Goal: Find specific page/section: Find specific page/section

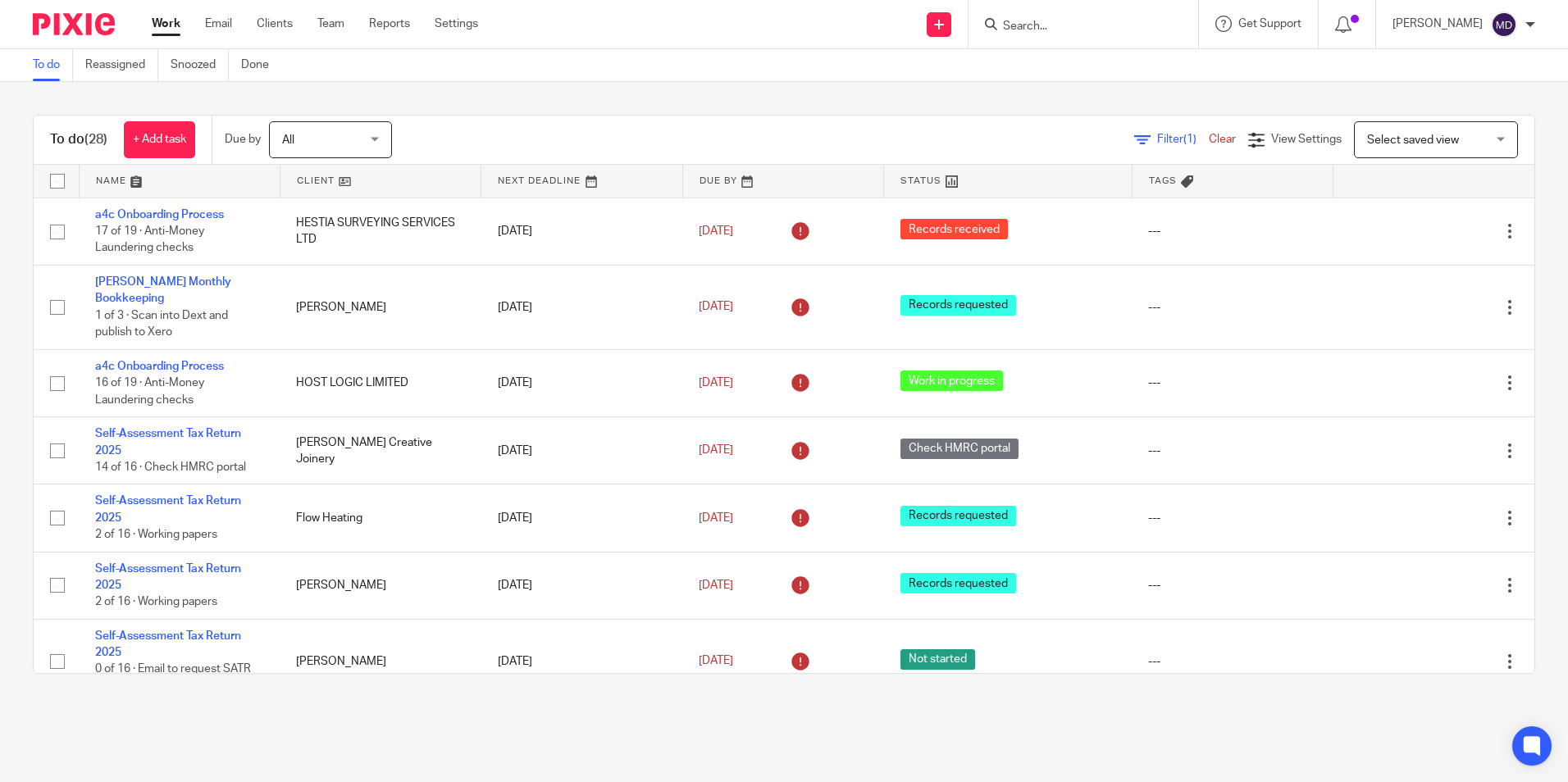
click at [1157, 138] on span "Filter (1)" at bounding box center [1182, 139] width 51 height 12
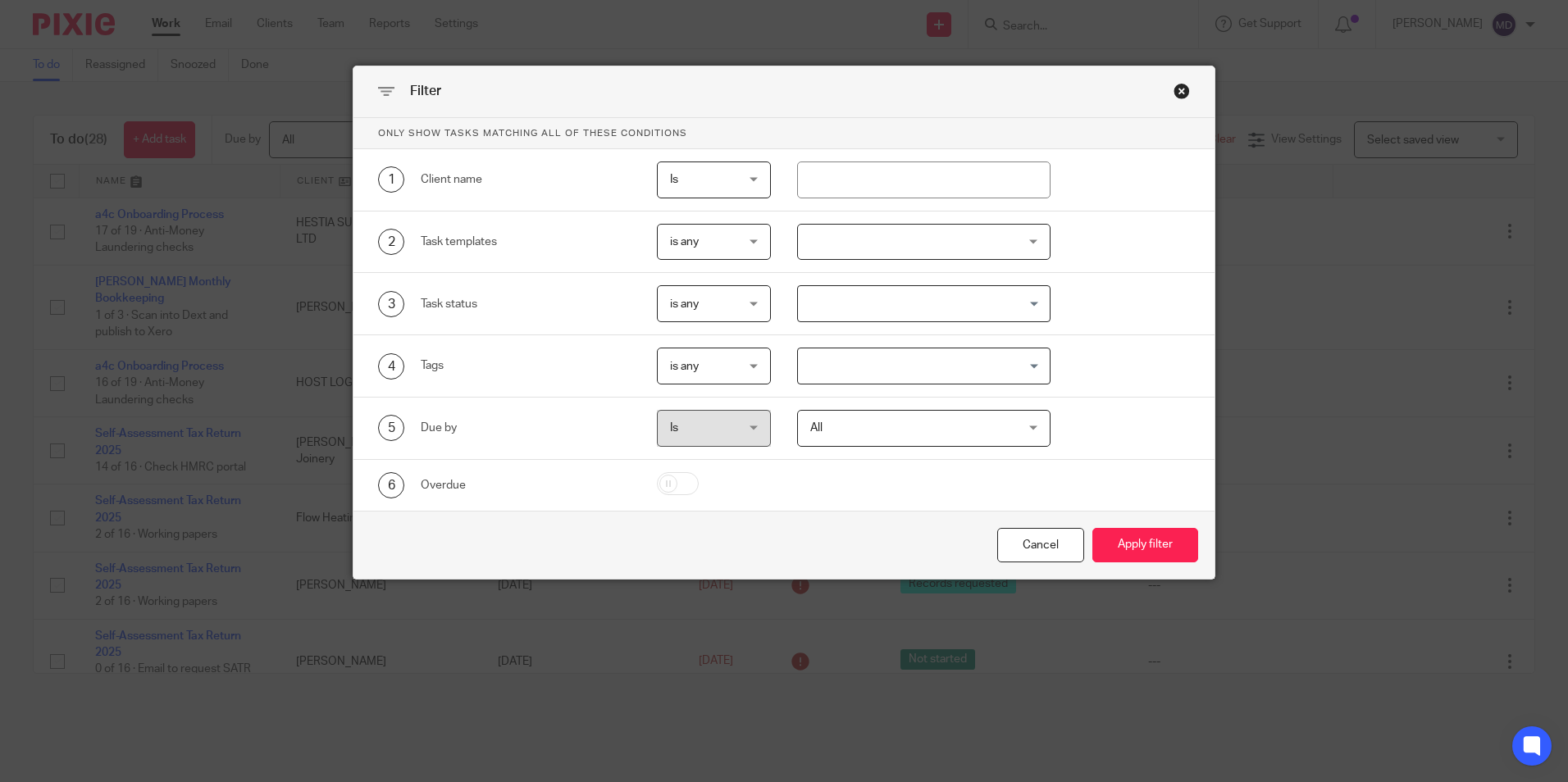
click at [912, 247] on div at bounding box center [924, 242] width 253 height 37
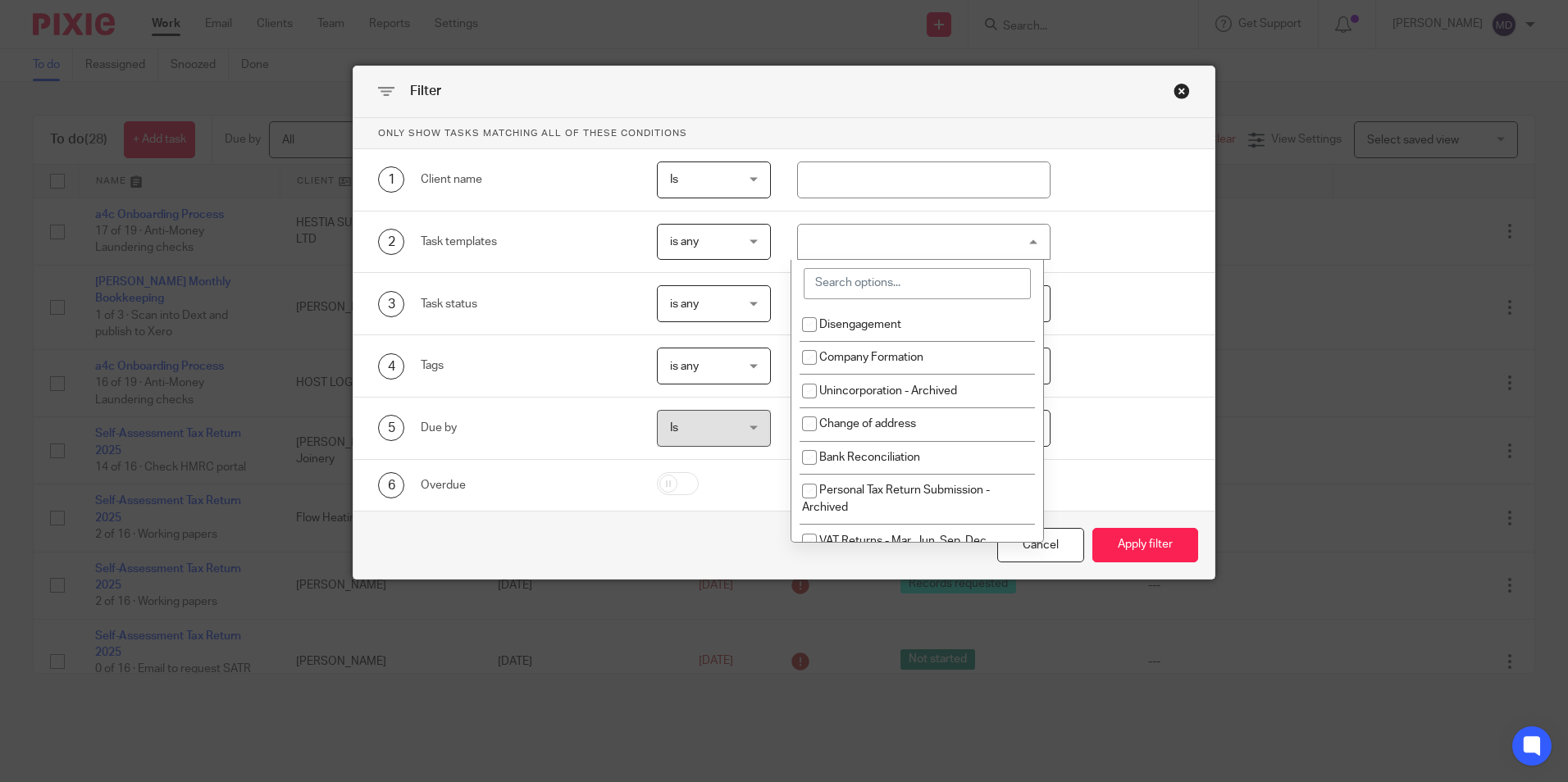
click at [892, 293] on input "search" at bounding box center [917, 283] width 227 height 31
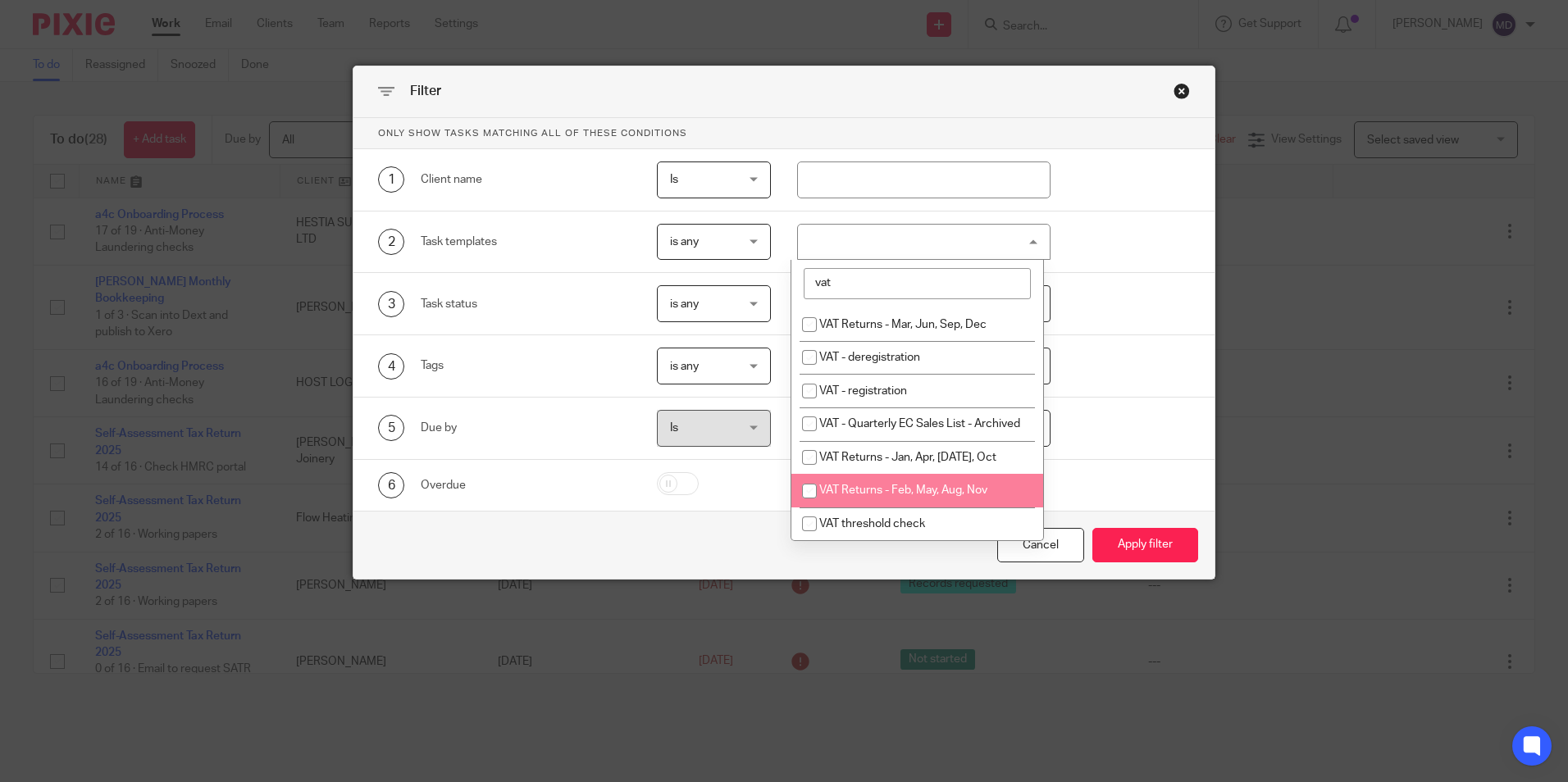
type input "vat"
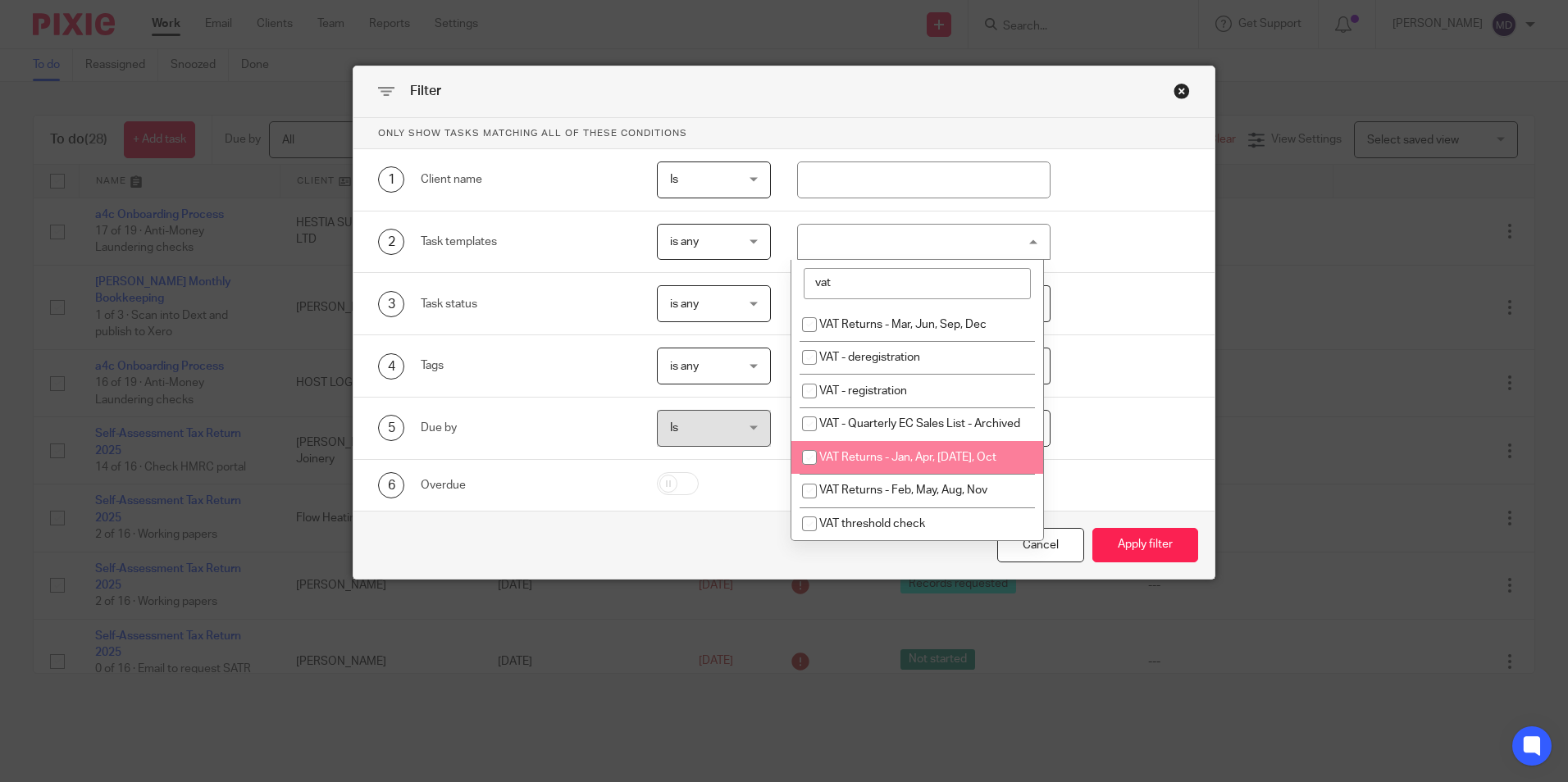
click at [930, 463] on span "VAT Returns - Jan, Apr, [DATE], Oct" at bounding box center [908, 458] width 177 height 12
checkbox input "true"
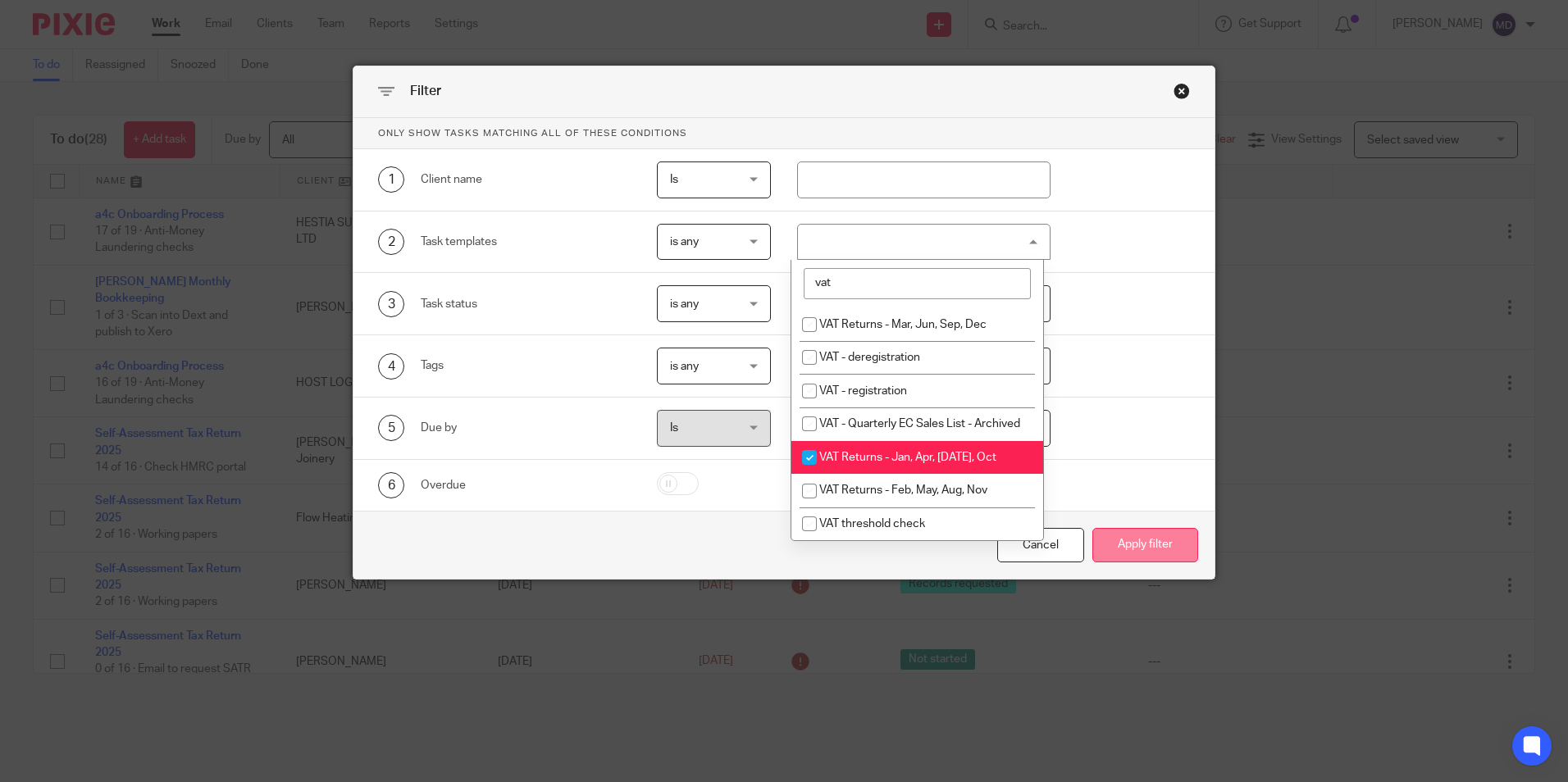
click at [1170, 546] on button "Apply filter" at bounding box center [1145, 546] width 105 height 35
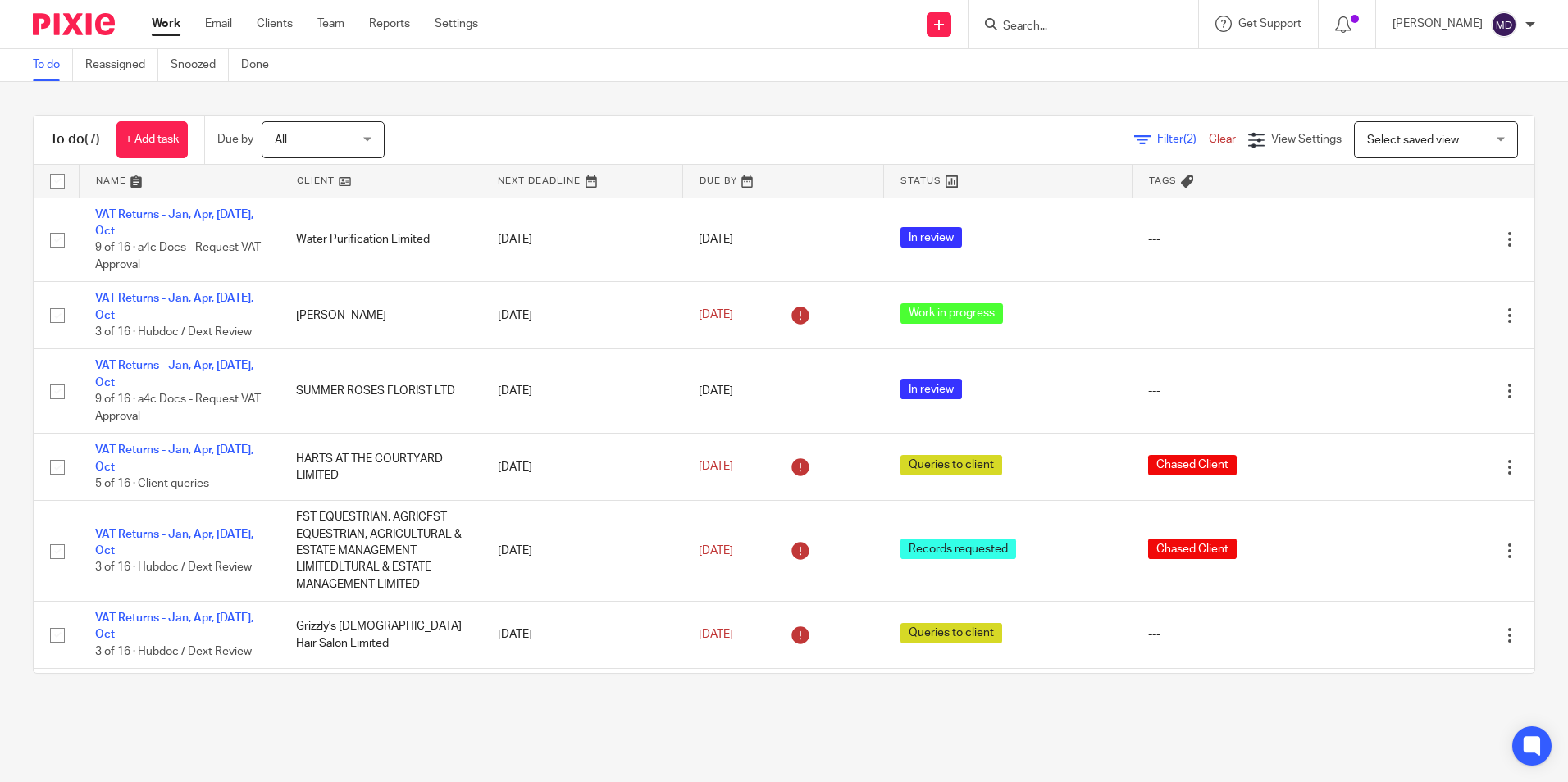
click at [911, 176] on link at bounding box center [1008, 181] width 247 height 33
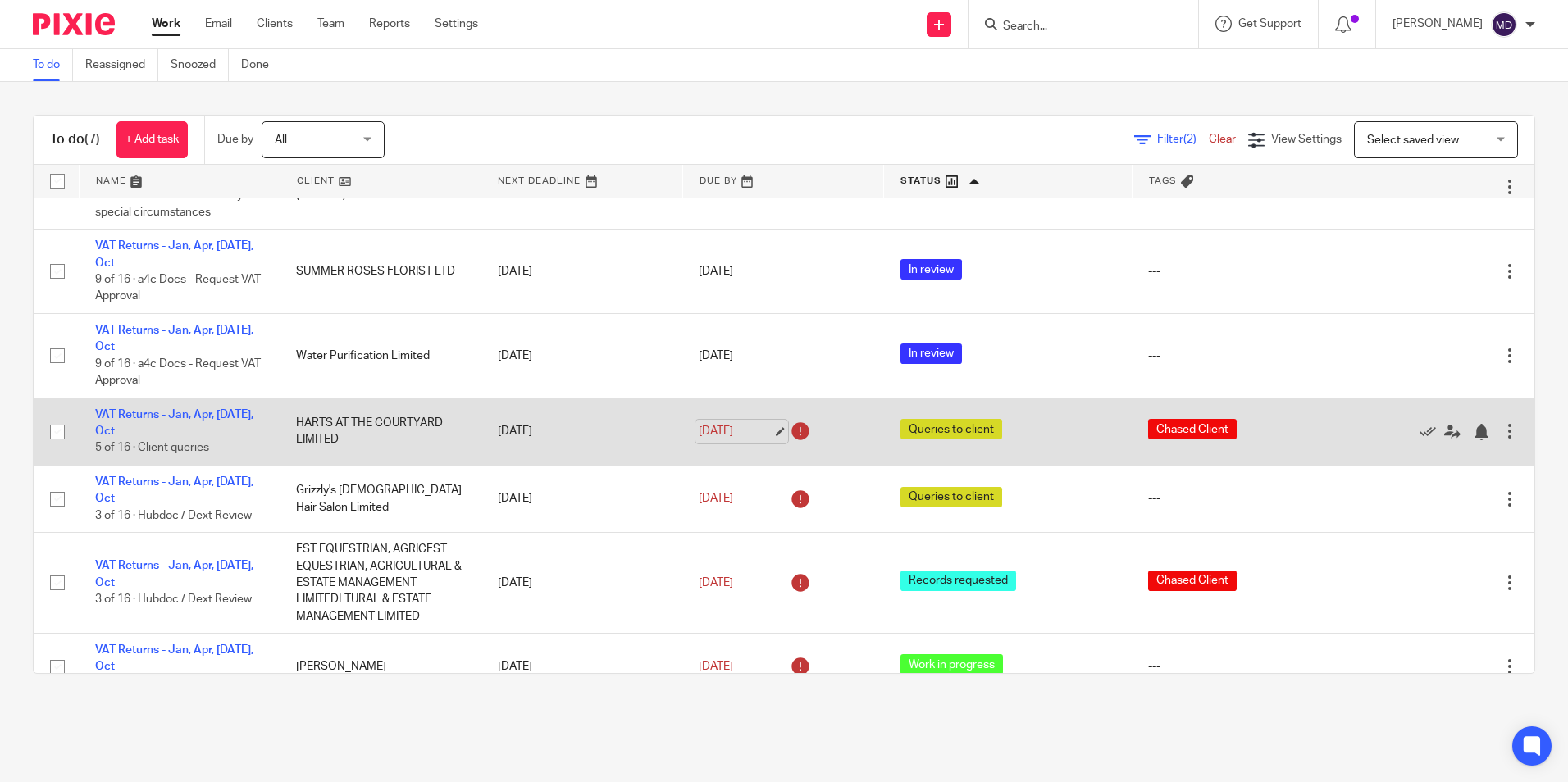
scroll to position [79, 0]
